Goal: Task Accomplishment & Management: Complete application form

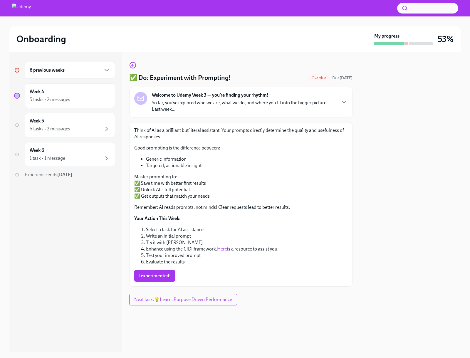
drag, startPoint x: 161, startPoint y: 278, endPoint x: 271, endPoint y: 97, distance: 211.5
click at [271, 97] on div "✅ Do: Experiment with Prompting! Overdue Due [DATE] Welcome to Udemy Week 3 — y…" at bounding box center [240, 174] width 223 height 225
click at [28, 203] on div "6 previous weeks Week 4 5 tasks • 2 messages Week 5 5 tasks • 2 messages Week 6…" at bounding box center [65, 202] width 113 height 300
click at [168, 277] on span "I experimented!" at bounding box center [154, 276] width 33 height 6
click at [169, 303] on button "Next task : 💡Learn: Purpose Driven Performance" at bounding box center [183, 300] width 108 height 12
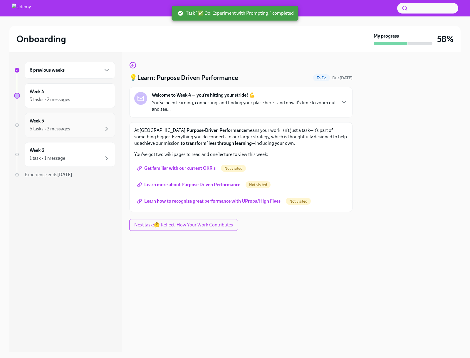
click at [72, 126] on div "5 tasks • 2 messages" at bounding box center [70, 128] width 80 height 7
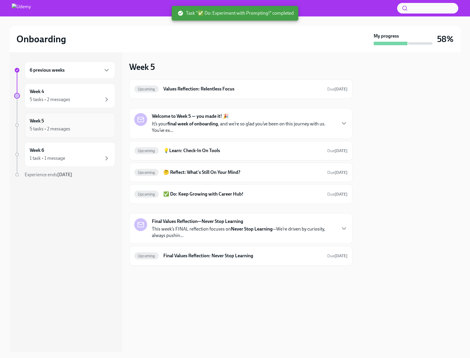
click at [95, 125] on div "Week 5 5 tasks • 2 messages" at bounding box center [70, 125] width 80 height 15
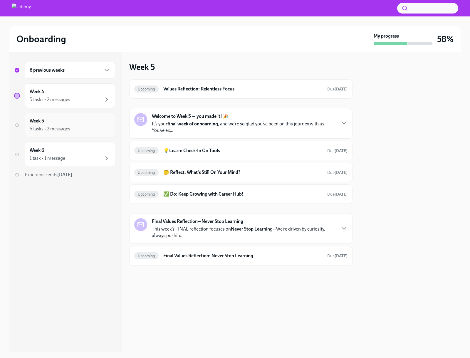
click at [50, 127] on div "5 tasks • 2 messages" at bounding box center [50, 129] width 41 height 6
click at [200, 154] on div "Upcoming 💡Learn: Check-In On Tools Due in 9 days" at bounding box center [240, 150] width 213 height 9
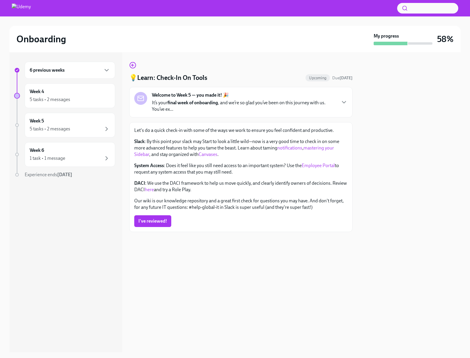
click at [212, 154] on link "Canvases" at bounding box center [208, 155] width 19 height 6
click at [154, 224] on span "I've reviewed!" at bounding box center [152, 221] width 29 height 6
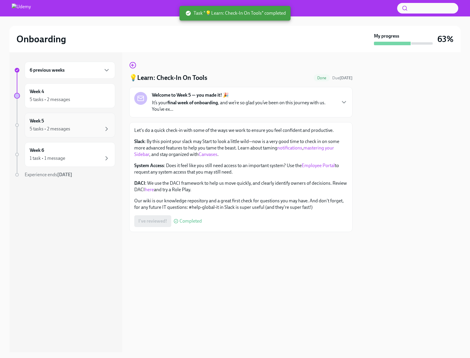
click at [52, 131] on div "5 tasks • 2 messages" at bounding box center [50, 129] width 41 height 6
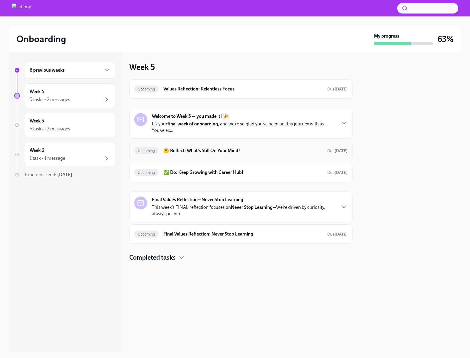
click at [187, 154] on div "Upcoming 🤔 Reflect: What's Still On Your Mind? Due in 9 days" at bounding box center [240, 150] width 213 height 9
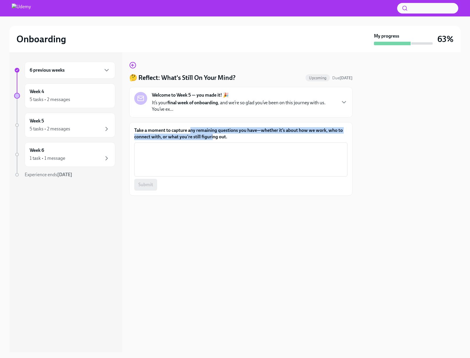
drag, startPoint x: 191, startPoint y: 131, endPoint x: 212, endPoint y: 138, distance: 23.0
click at [212, 138] on label "Take a moment to capture any remaining questions you have—whether it’s about ho…" at bounding box center [240, 133] width 213 height 13
click at [212, 145] on textarea "Take a moment to capture any remaining questions you have—whether it’s about ho…" at bounding box center [241, 159] width 206 height 28
